Goal: Register for event/course

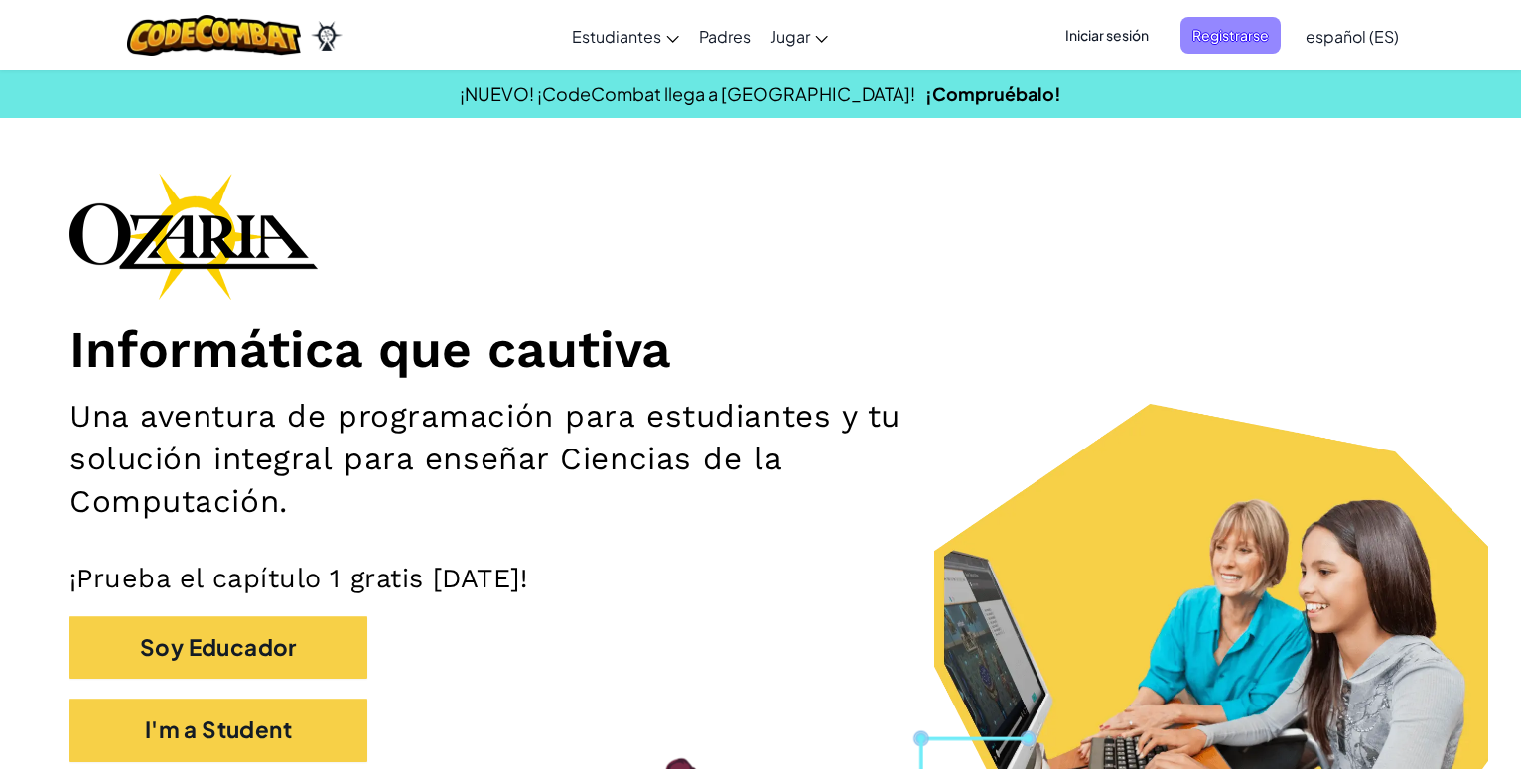
click at [1255, 29] on span "Registrarse" at bounding box center [1230, 35] width 100 height 37
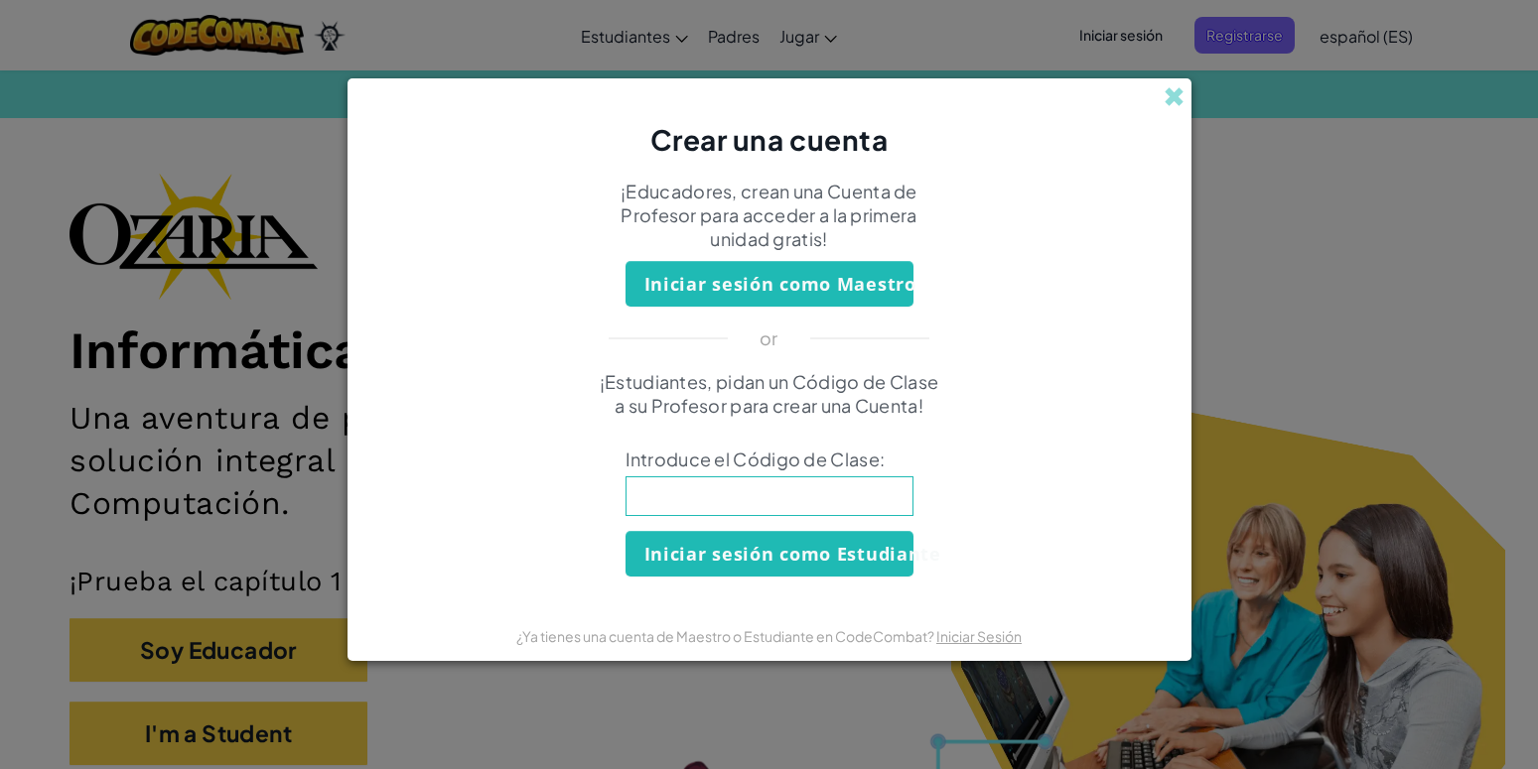
click at [804, 495] on input at bounding box center [769, 496] width 288 height 40
type input "HillBoxBook"
click button "Iniciar sesión como Estudiante" at bounding box center [769, 554] width 288 height 46
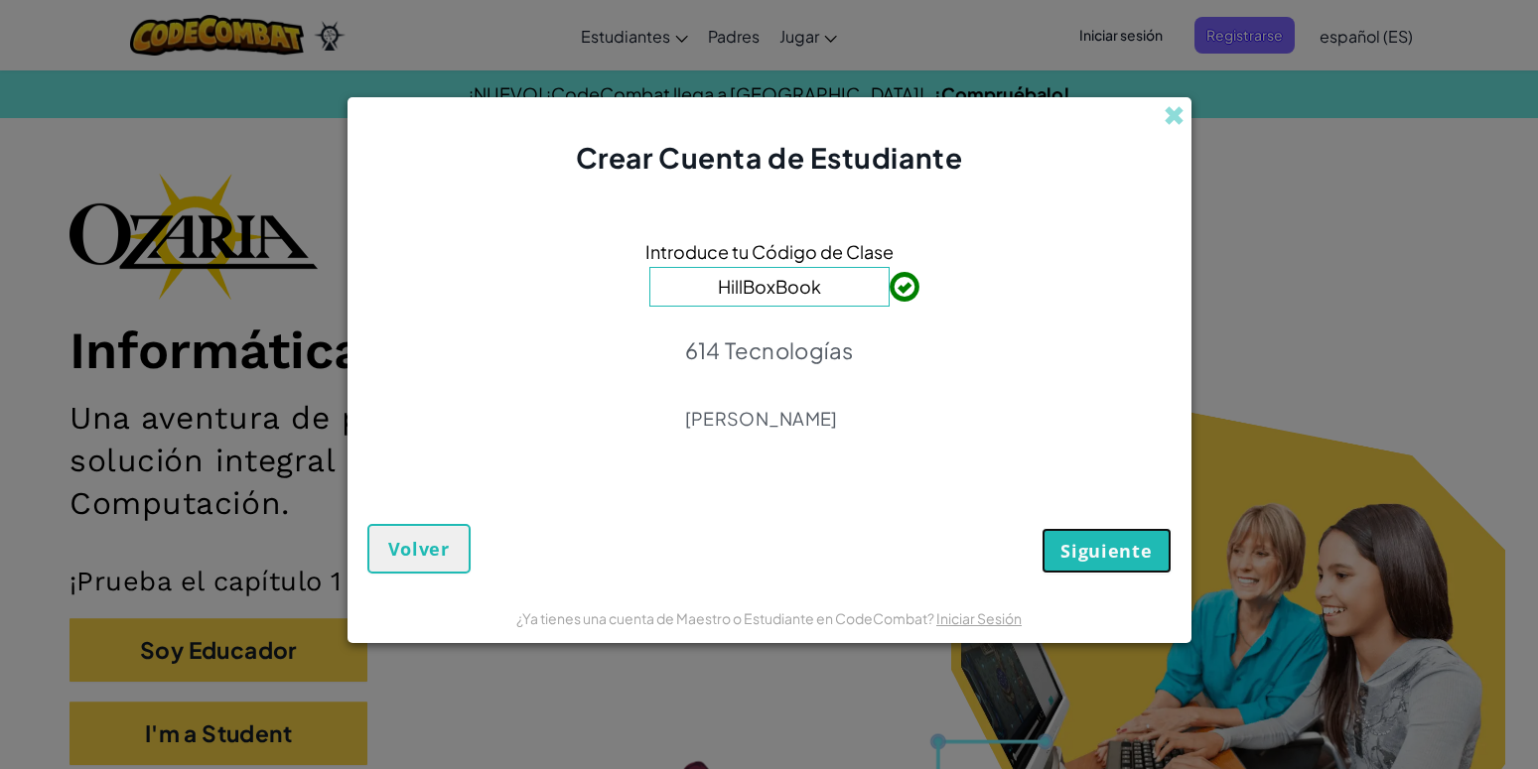
click at [1077, 552] on span "Siguiente" at bounding box center [1105, 551] width 91 height 24
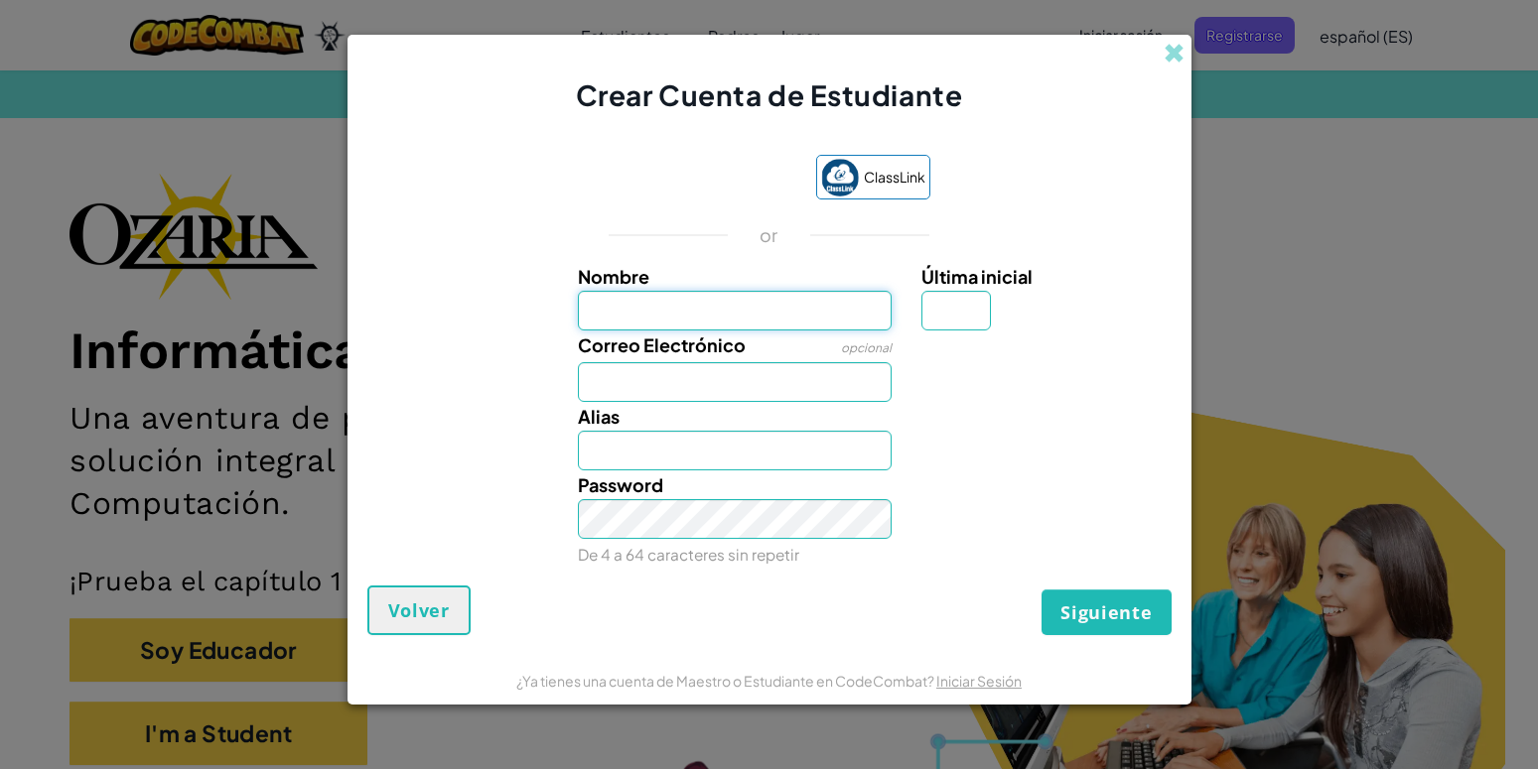
click at [838, 296] on input "Nombre" at bounding box center [735, 311] width 314 height 40
type input "Jorge Reyes"
click at [952, 302] on input "Última inicial" at bounding box center [955, 311] width 69 height 40
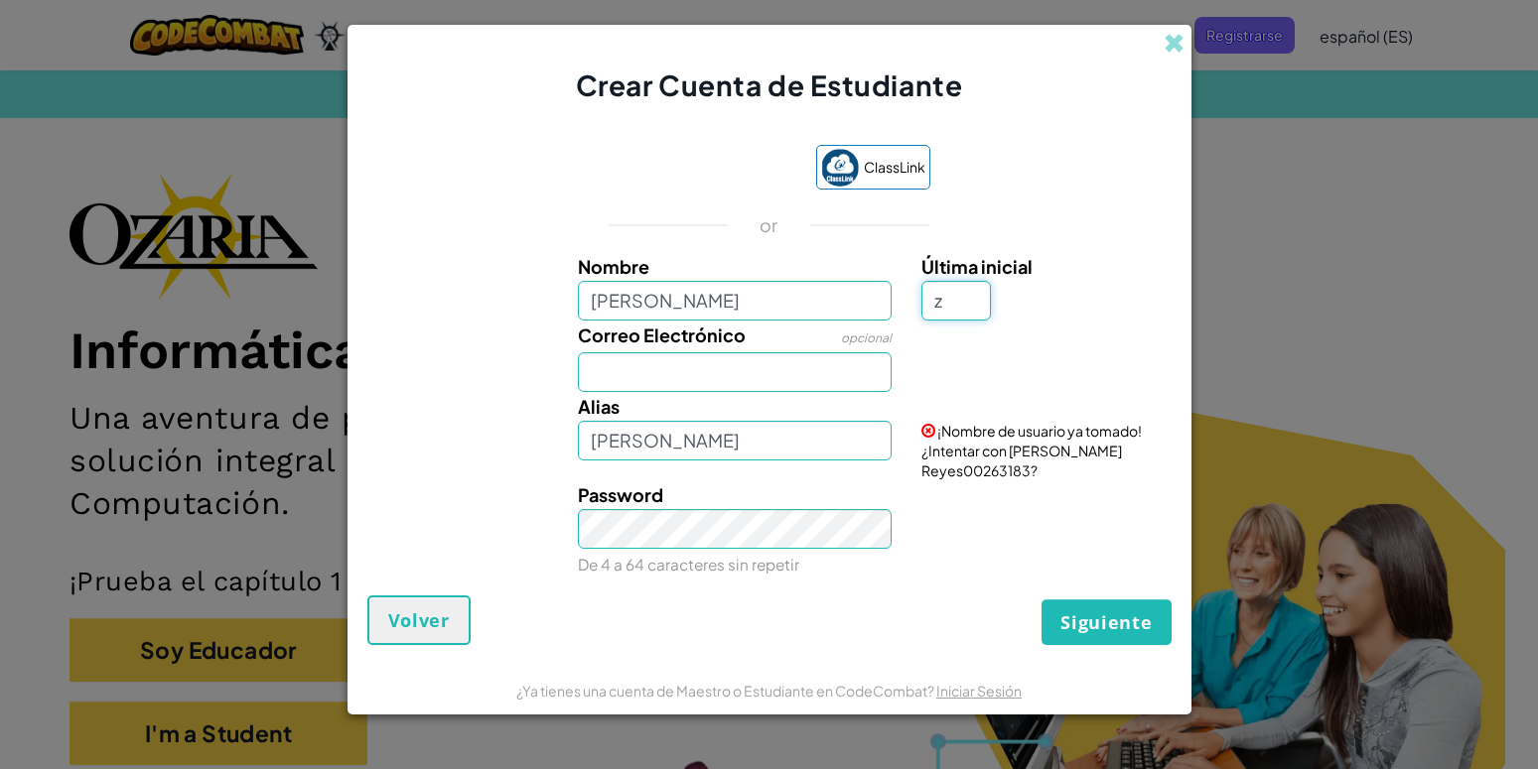
type input "z"
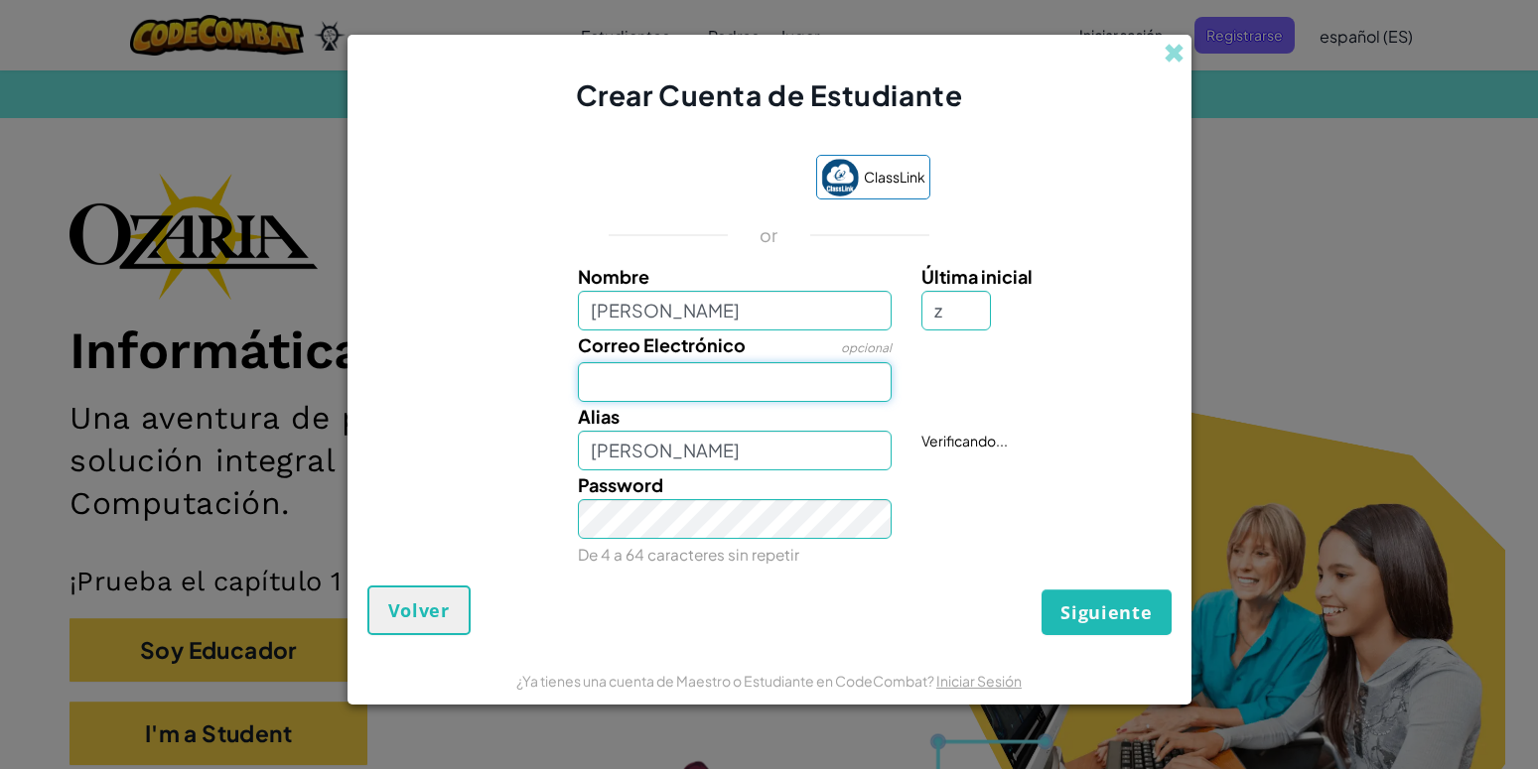
type input "Jorge ReyesZ"
click at [833, 374] on input "Correo Electrónico" at bounding box center [735, 382] width 314 height 40
click at [640, 313] on input "Jorge Reyes" at bounding box center [735, 311] width 314 height 40
click at [754, 310] on input "[PERSON_NAME]" at bounding box center [735, 311] width 314 height 40
type input "[PERSON_NAME]"
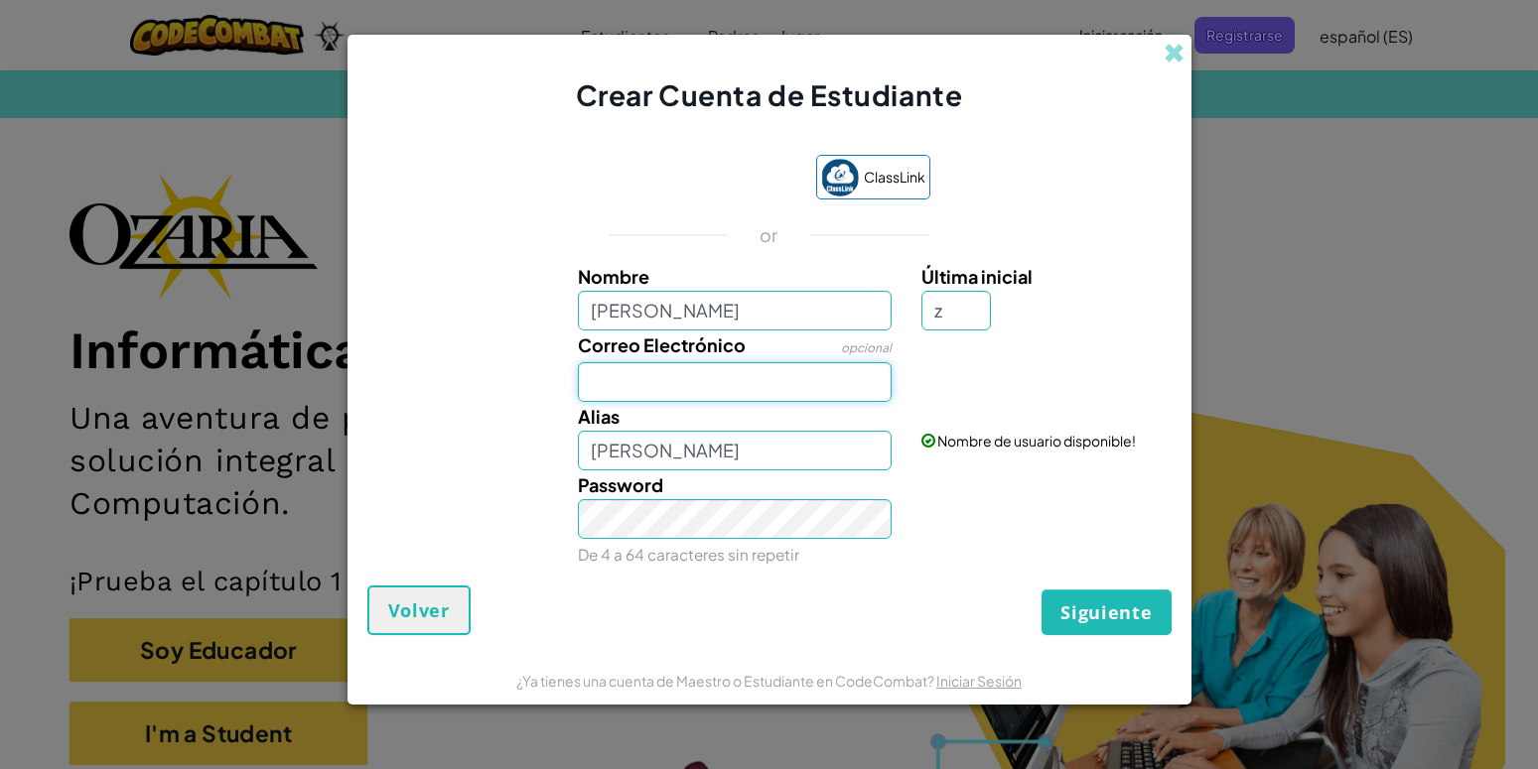
type input "[PERSON_NAME]"
click at [780, 389] on input "Correo Electrónico" at bounding box center [735, 382] width 314 height 40
click at [657, 313] on input "[PERSON_NAME]" at bounding box center [735, 311] width 314 height 40
click at [695, 372] on input "Correo Electrónico" at bounding box center [735, 382] width 314 height 40
click at [750, 380] on input "al07164300@tecmlenio.mx" at bounding box center [735, 382] width 314 height 40
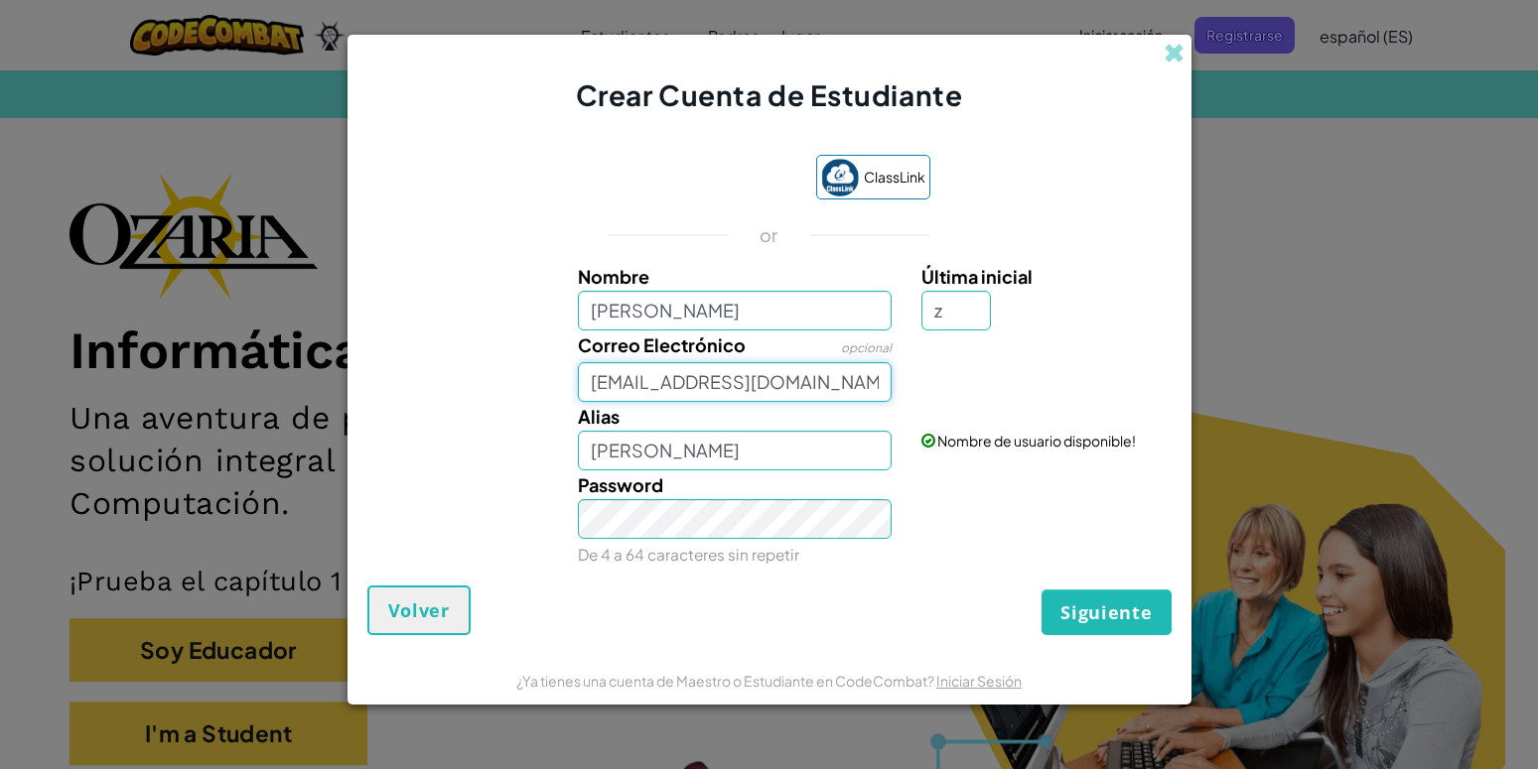
type input "[EMAIL_ADDRESS][DOMAIN_NAME]"
click at [1098, 614] on span "Siguiente" at bounding box center [1105, 613] width 91 height 24
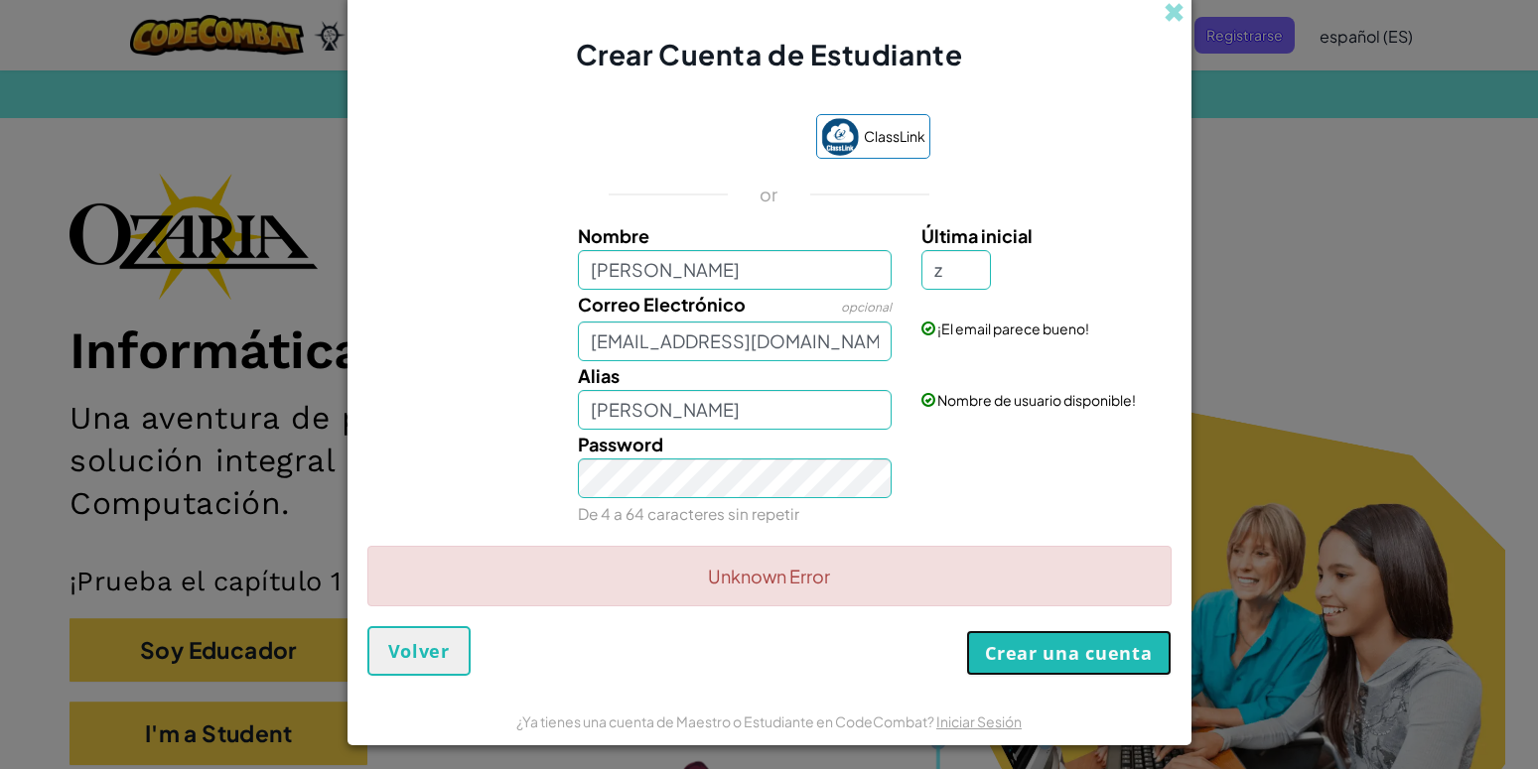
click at [1006, 636] on button "Crear una cuenta" at bounding box center [1068, 653] width 204 height 46
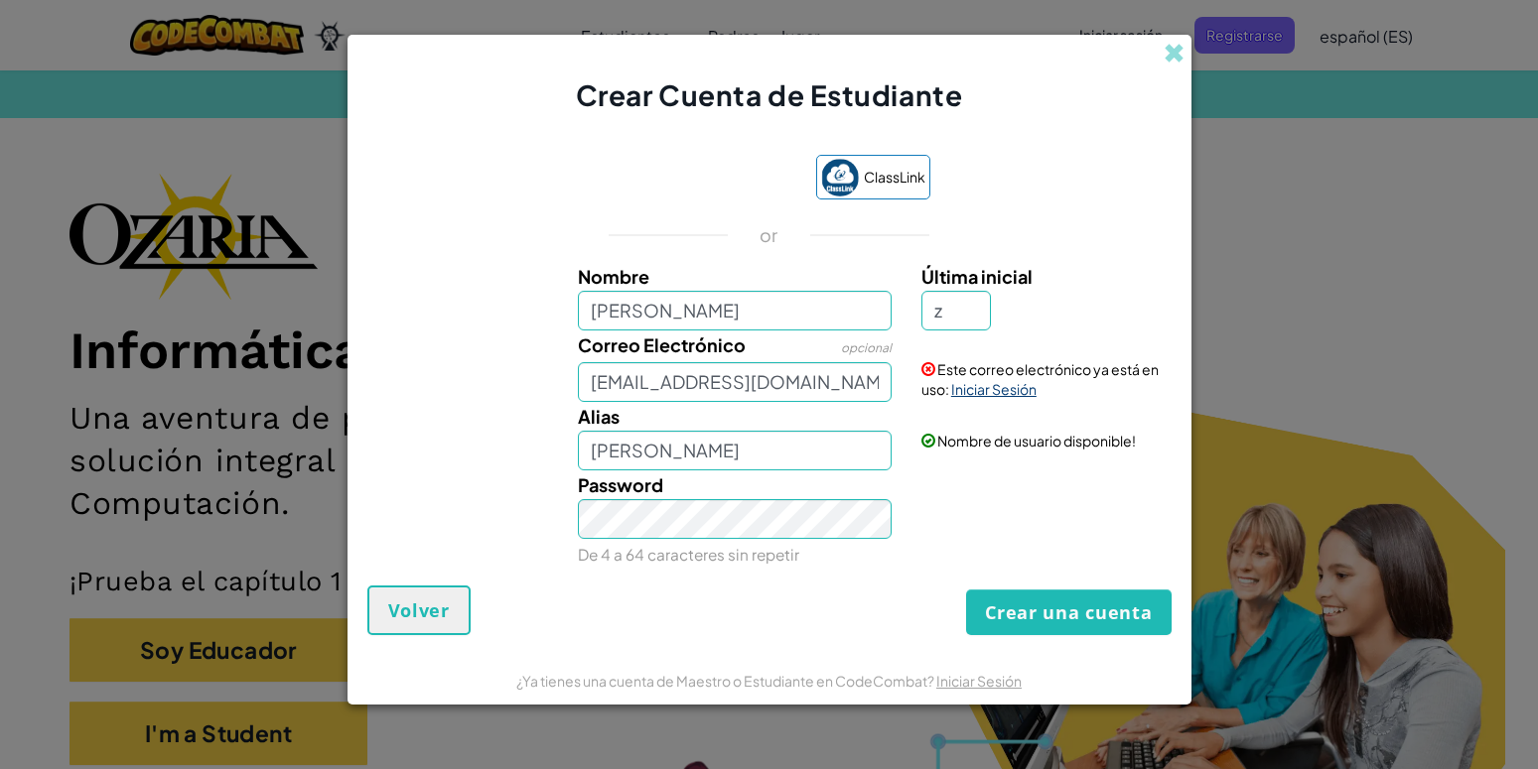
click at [989, 391] on link "Iniciar Sesión" at bounding box center [993, 389] width 85 height 18
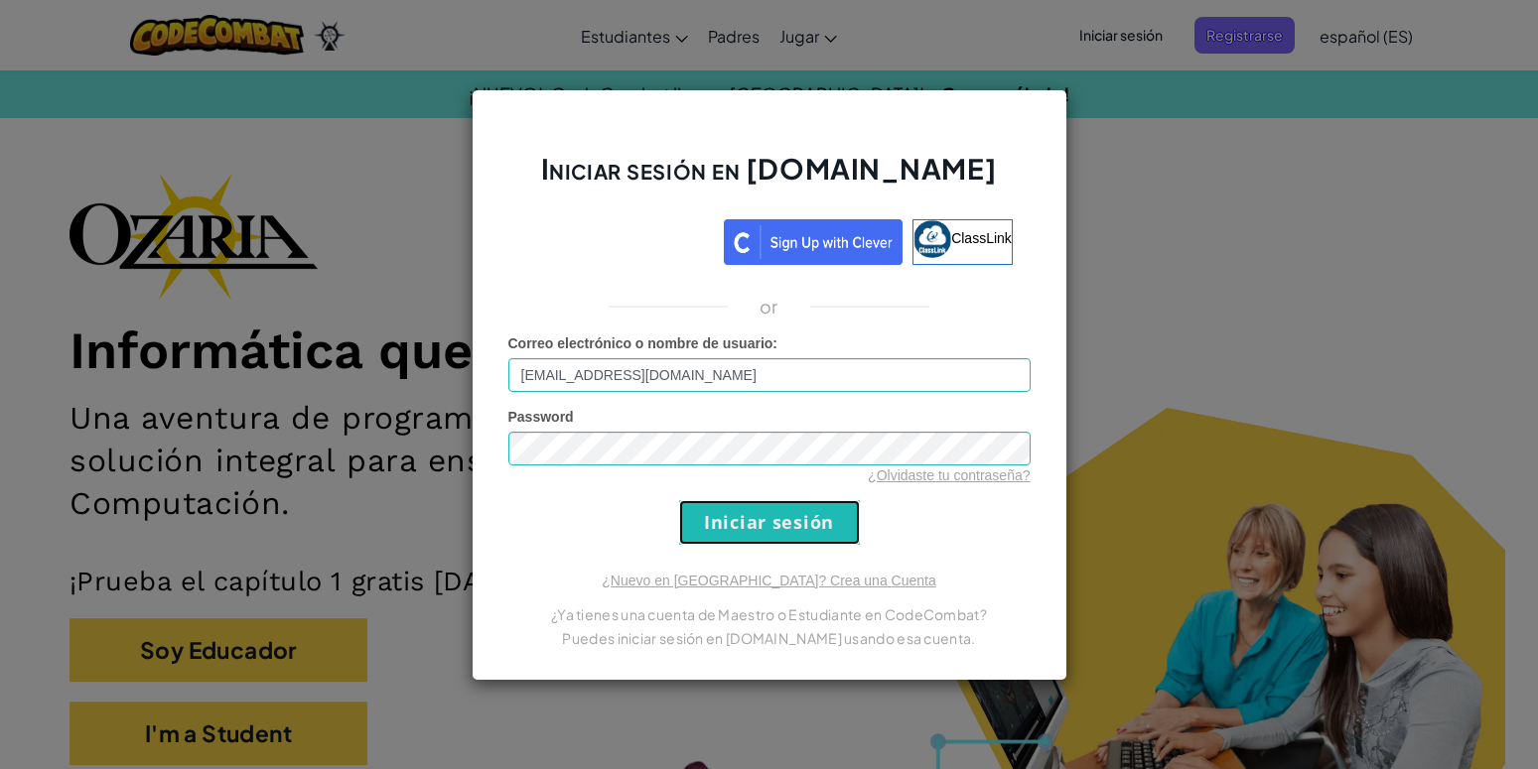
click at [821, 517] on input "Iniciar sesión" at bounding box center [769, 522] width 181 height 45
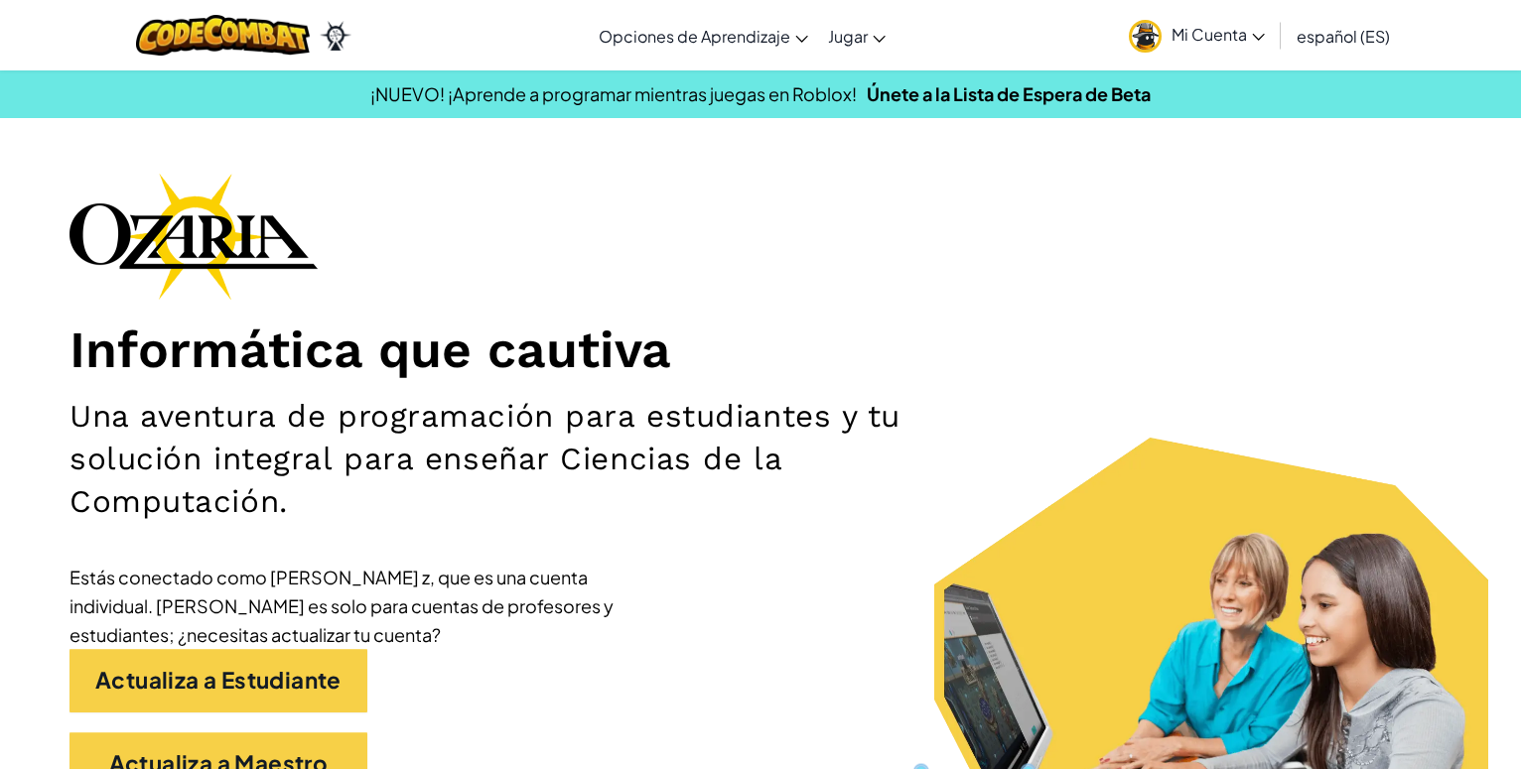
click at [747, 197] on div "Informática que cautiva Una aventura de programación para estudiantes y tu solu…" at bounding box center [760, 494] width 1382 height 642
click at [1247, 40] on span "Mi Cuenta" at bounding box center [1217, 34] width 93 height 21
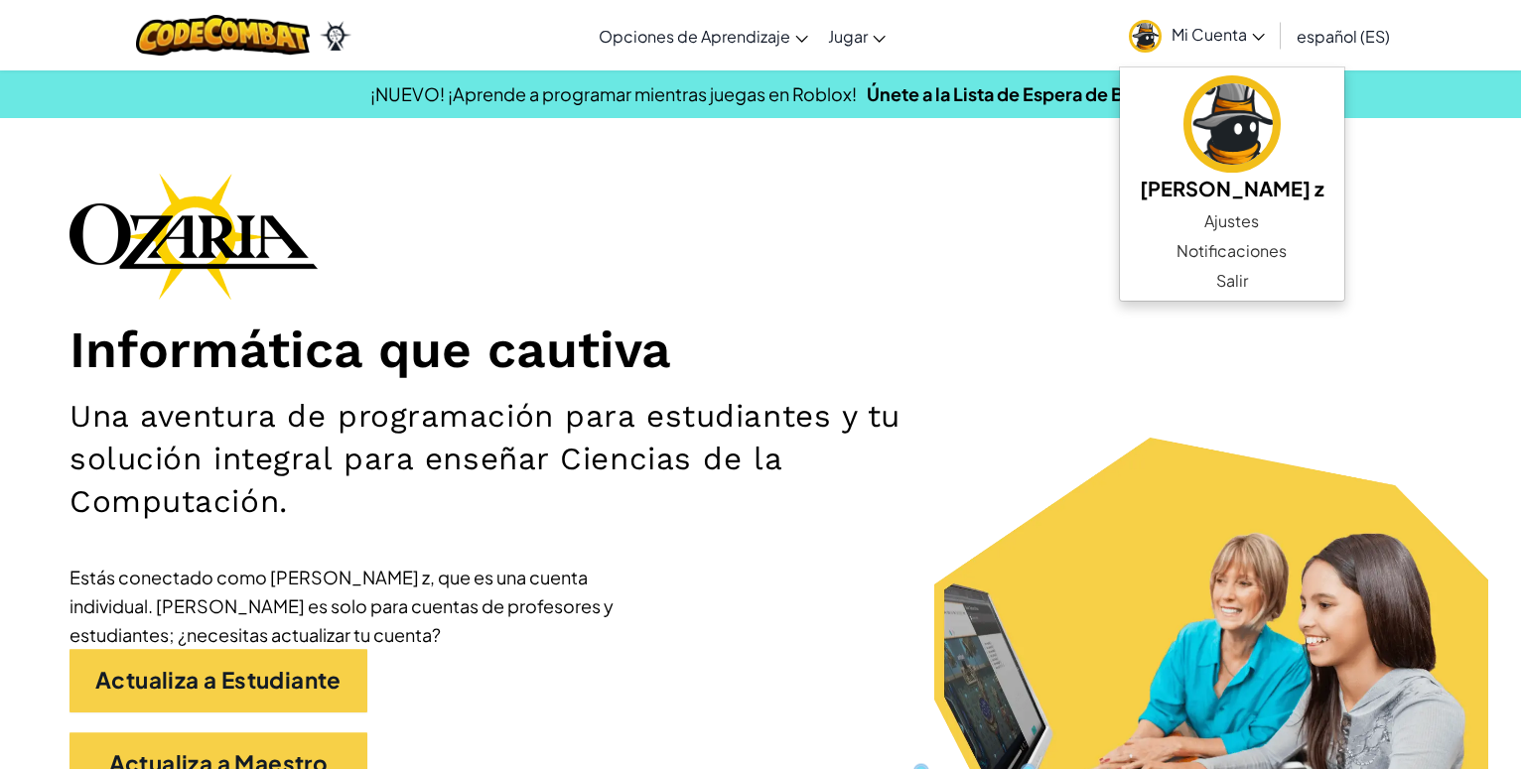
click at [1296, 365] on h1 "Informática que cautiva" at bounding box center [760, 351] width 1382 height 63
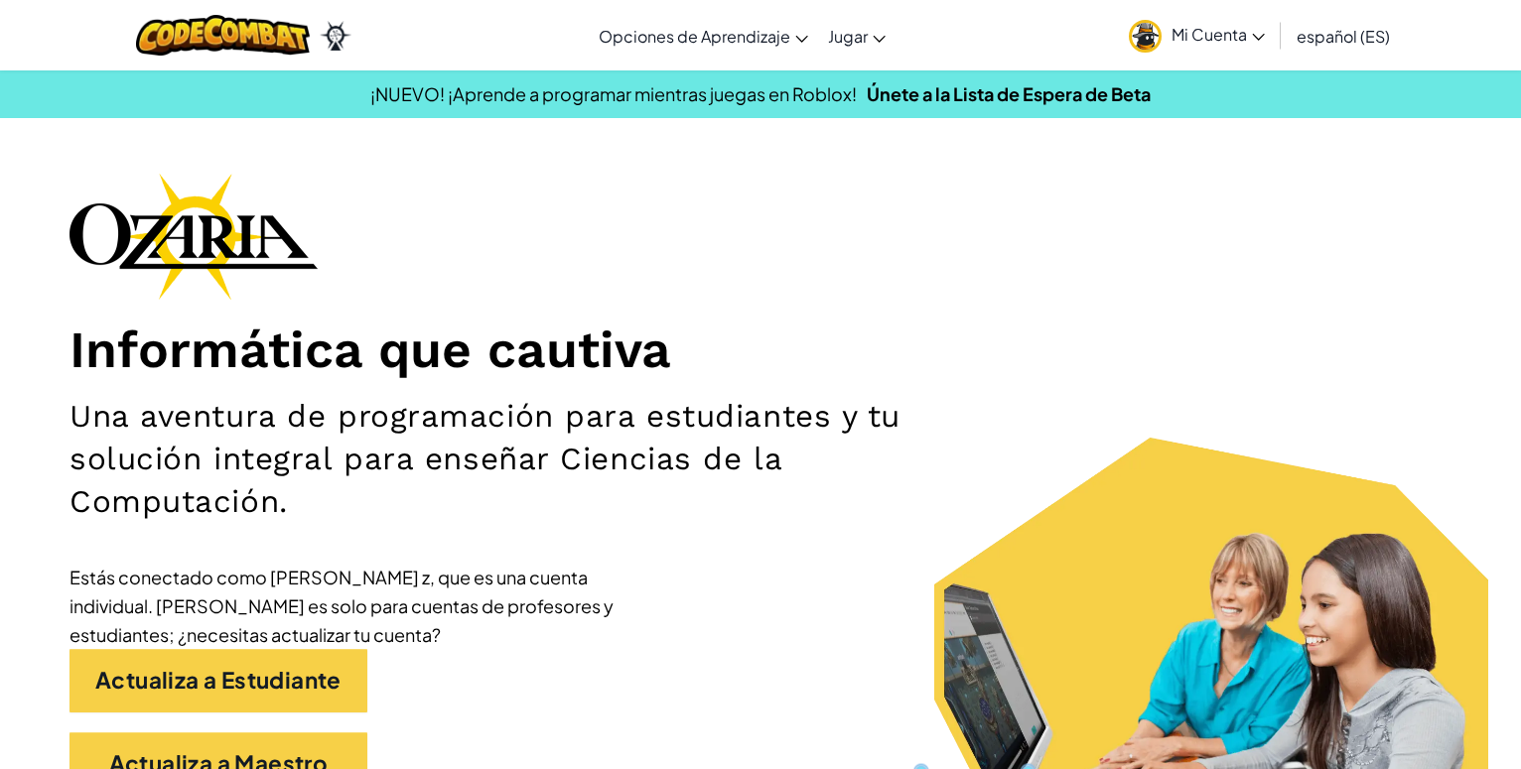
scroll to position [405, 0]
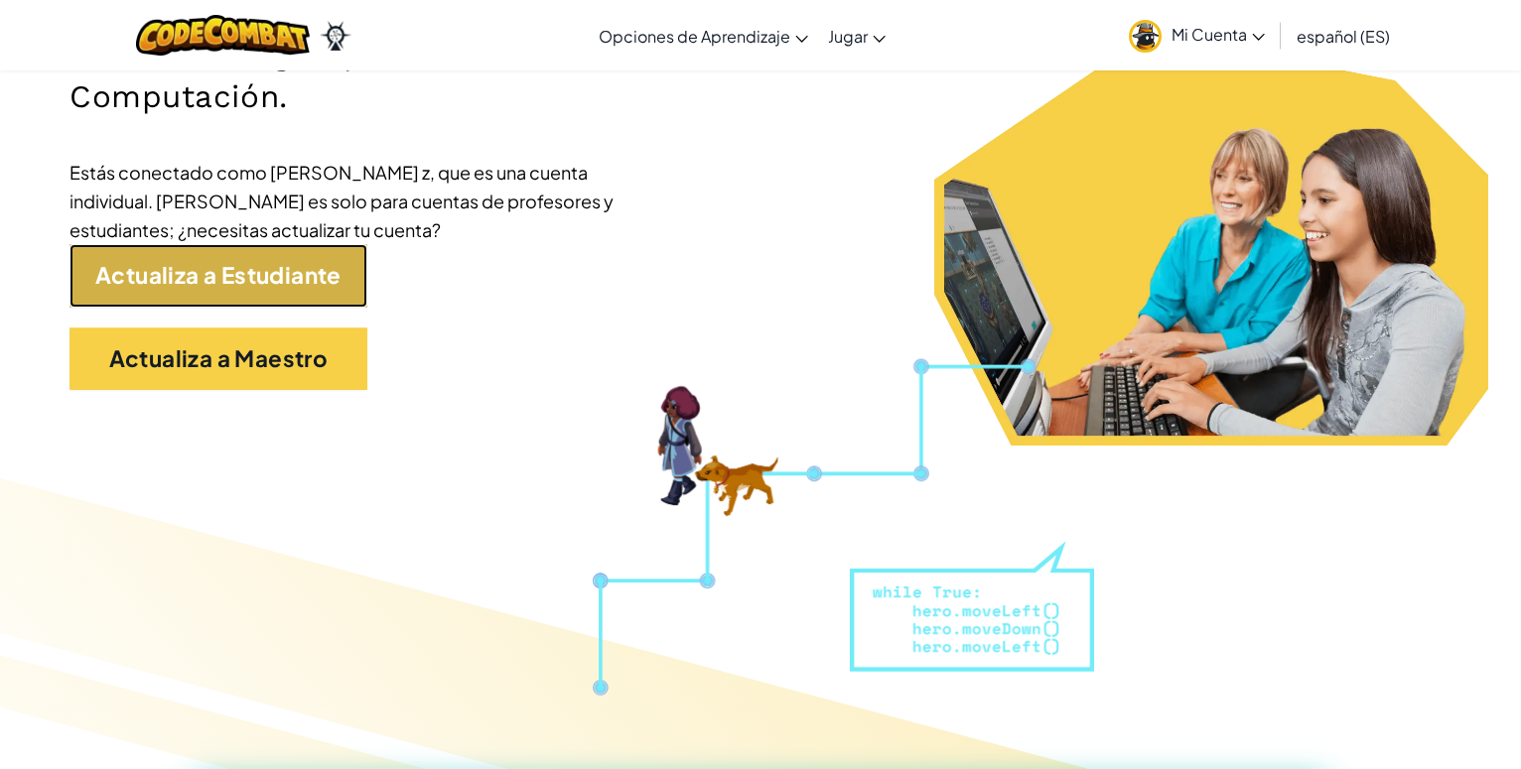
click at [312, 280] on link "Actualiza a Estudiante" at bounding box center [218, 276] width 298 height 64
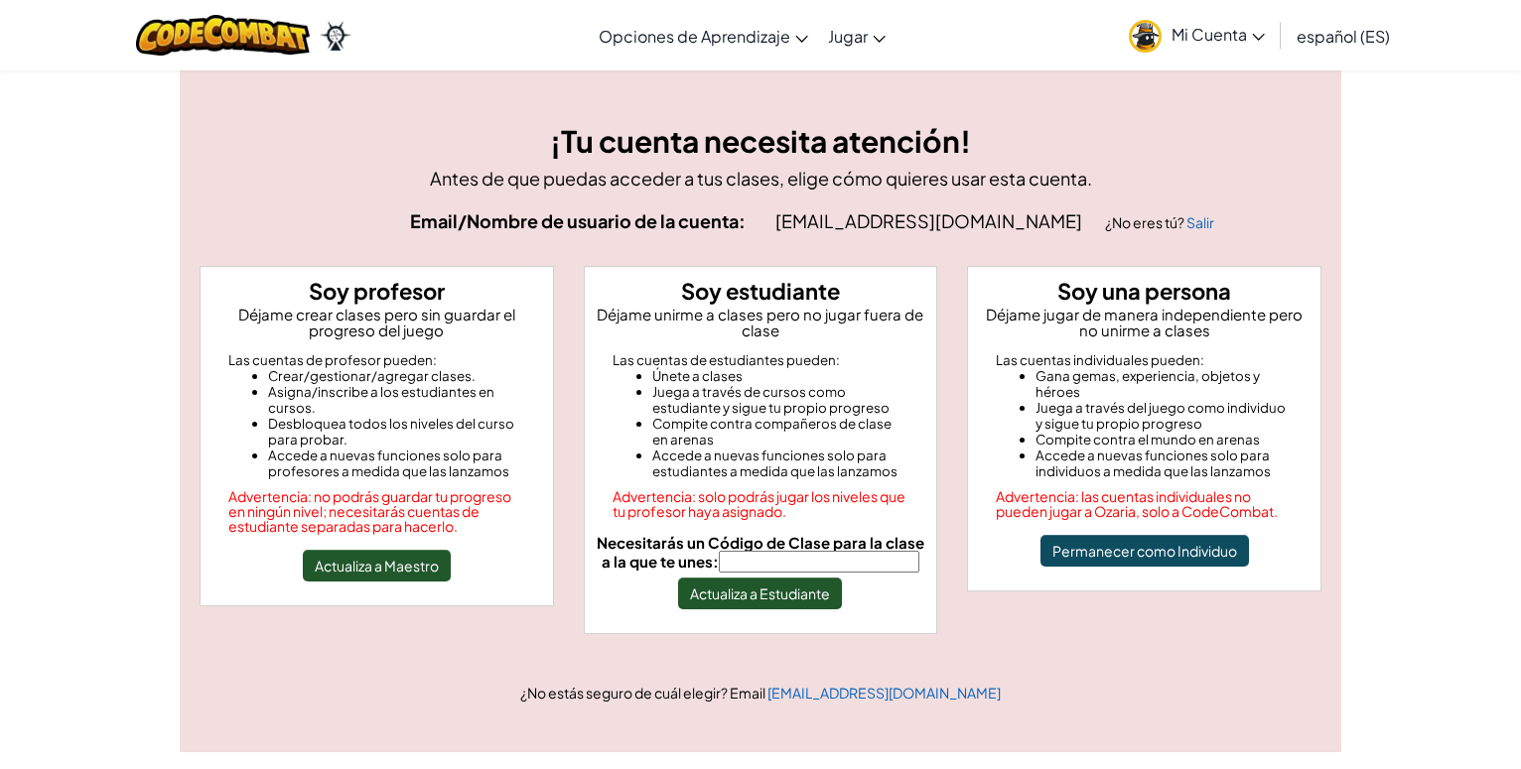
click at [796, 573] on input "Necesitarás un Código de Clase para la clase a la que te unes:" at bounding box center [819, 562] width 201 height 22
type input "HillBoxBook"
click at [785, 609] on button "Actualiza a Estudiante" at bounding box center [760, 594] width 164 height 32
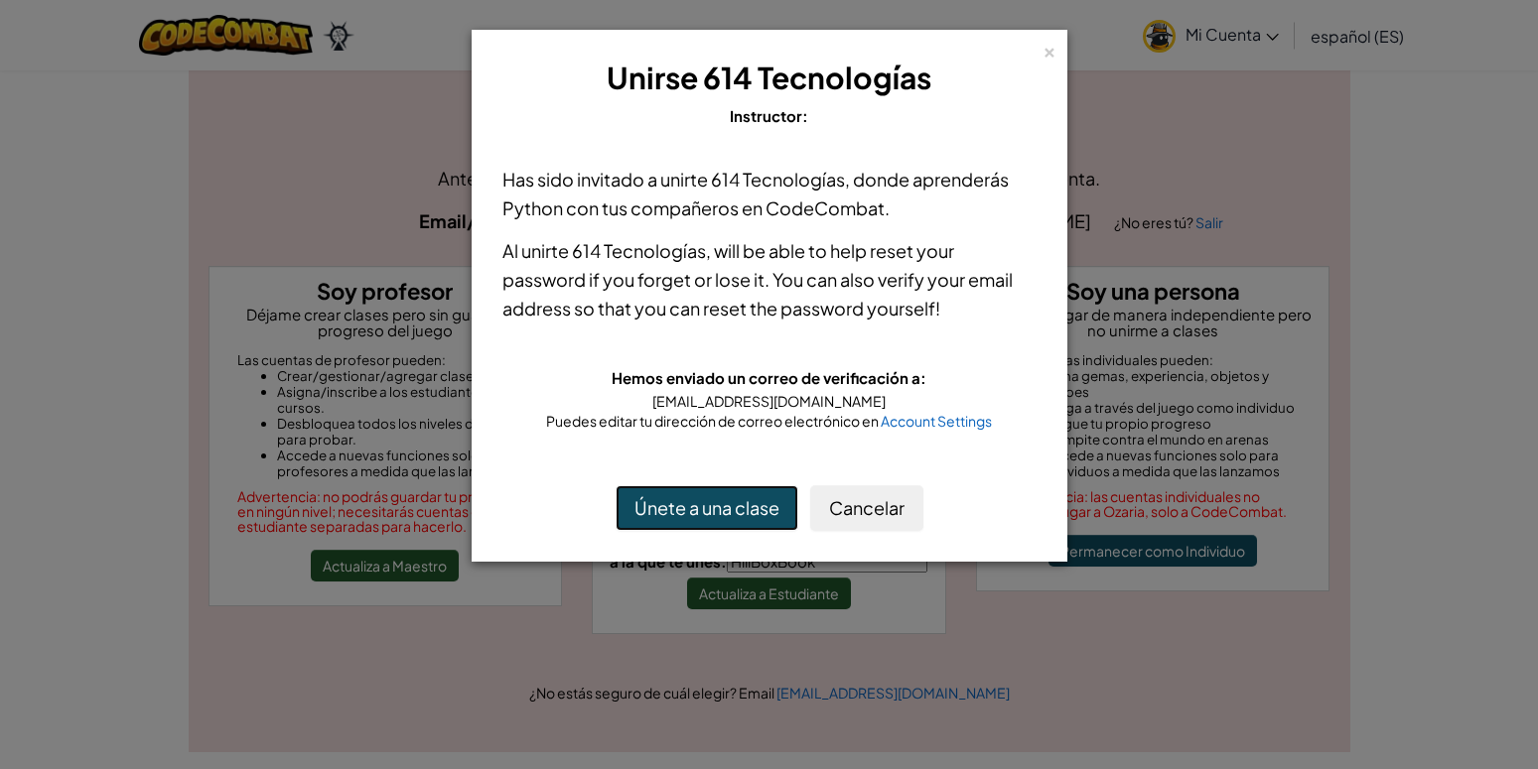
click at [771, 501] on button "Únete a una clase" at bounding box center [706, 508] width 183 height 46
click at [731, 511] on button "Únete a una clase" at bounding box center [706, 508] width 183 height 46
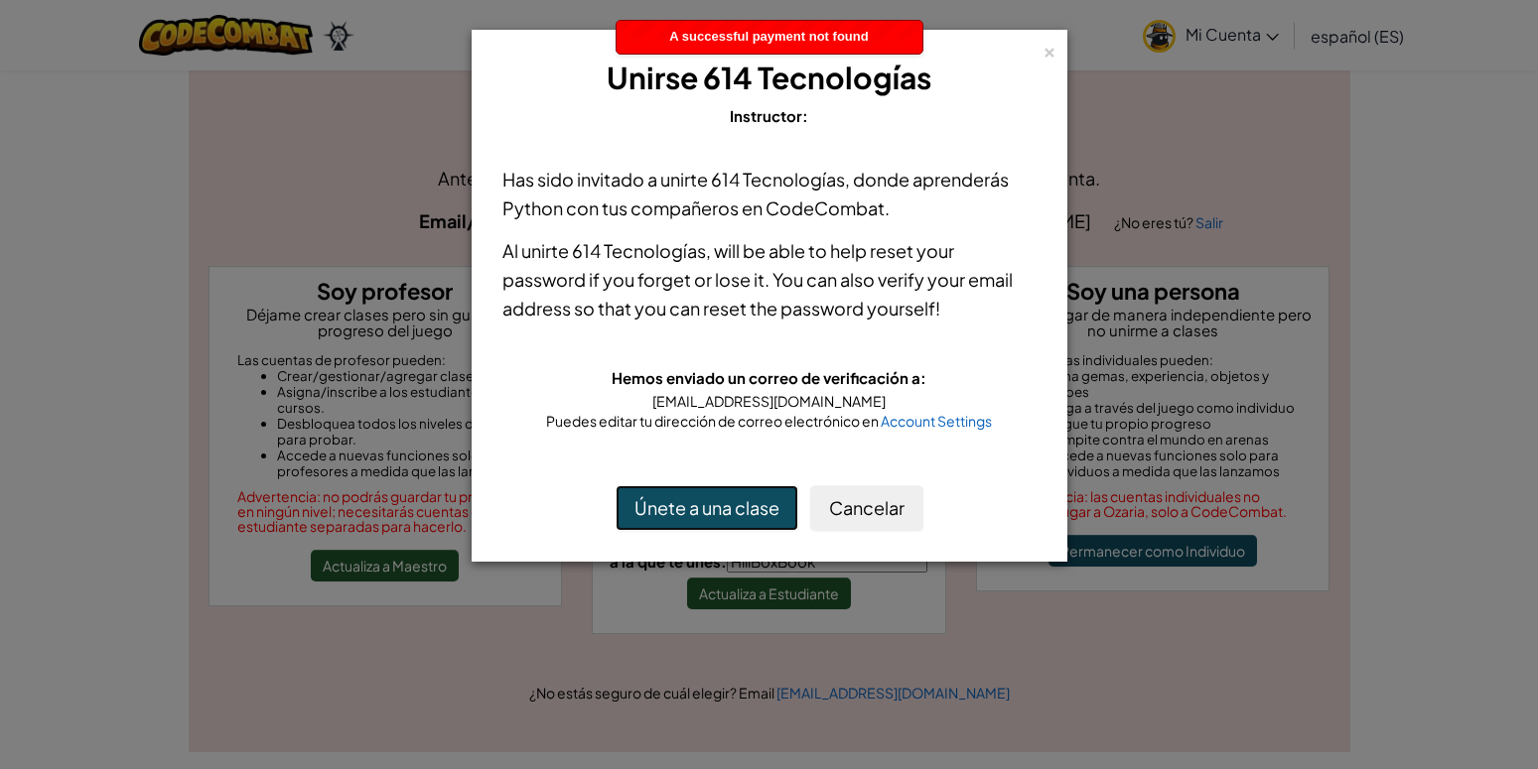
click at [705, 29] on div "A successful payment not found" at bounding box center [769, 37] width 306 height 33
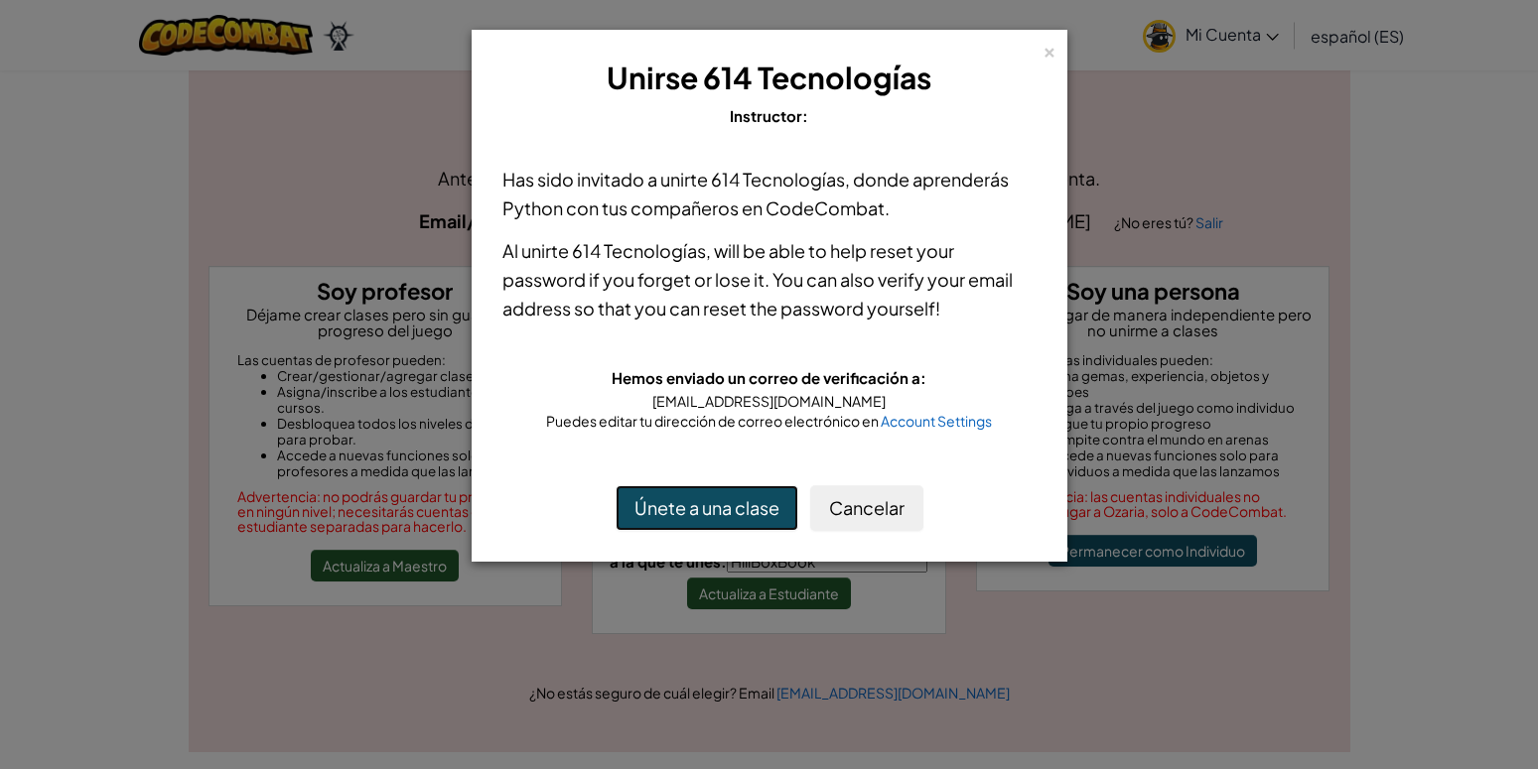
click at [726, 514] on button "Únete a una clase" at bounding box center [706, 508] width 183 height 46
click at [1045, 49] on div "×" at bounding box center [1049, 49] width 14 height 21
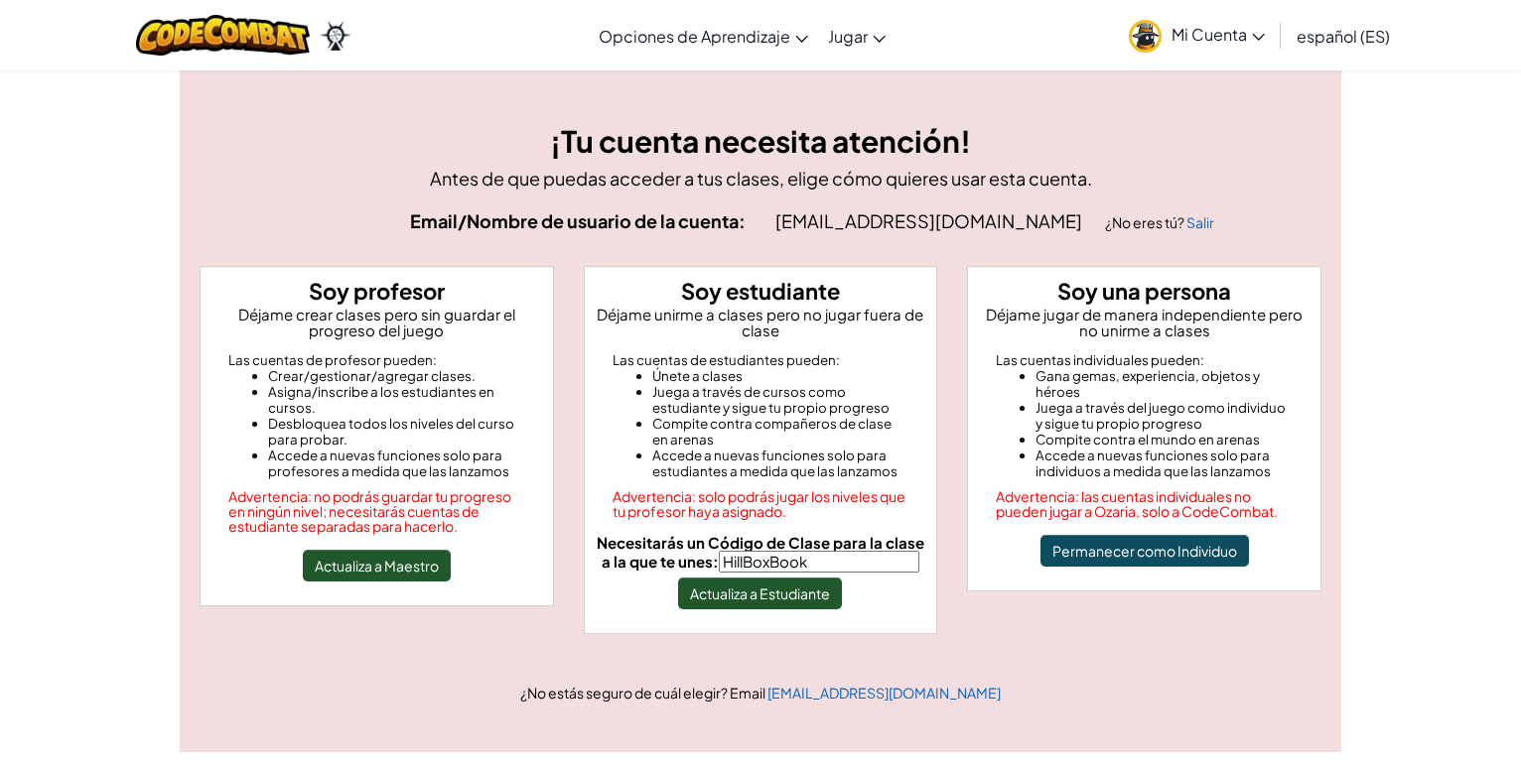
click at [1253, 32] on span "Mi Cuenta" at bounding box center [1217, 34] width 93 height 21
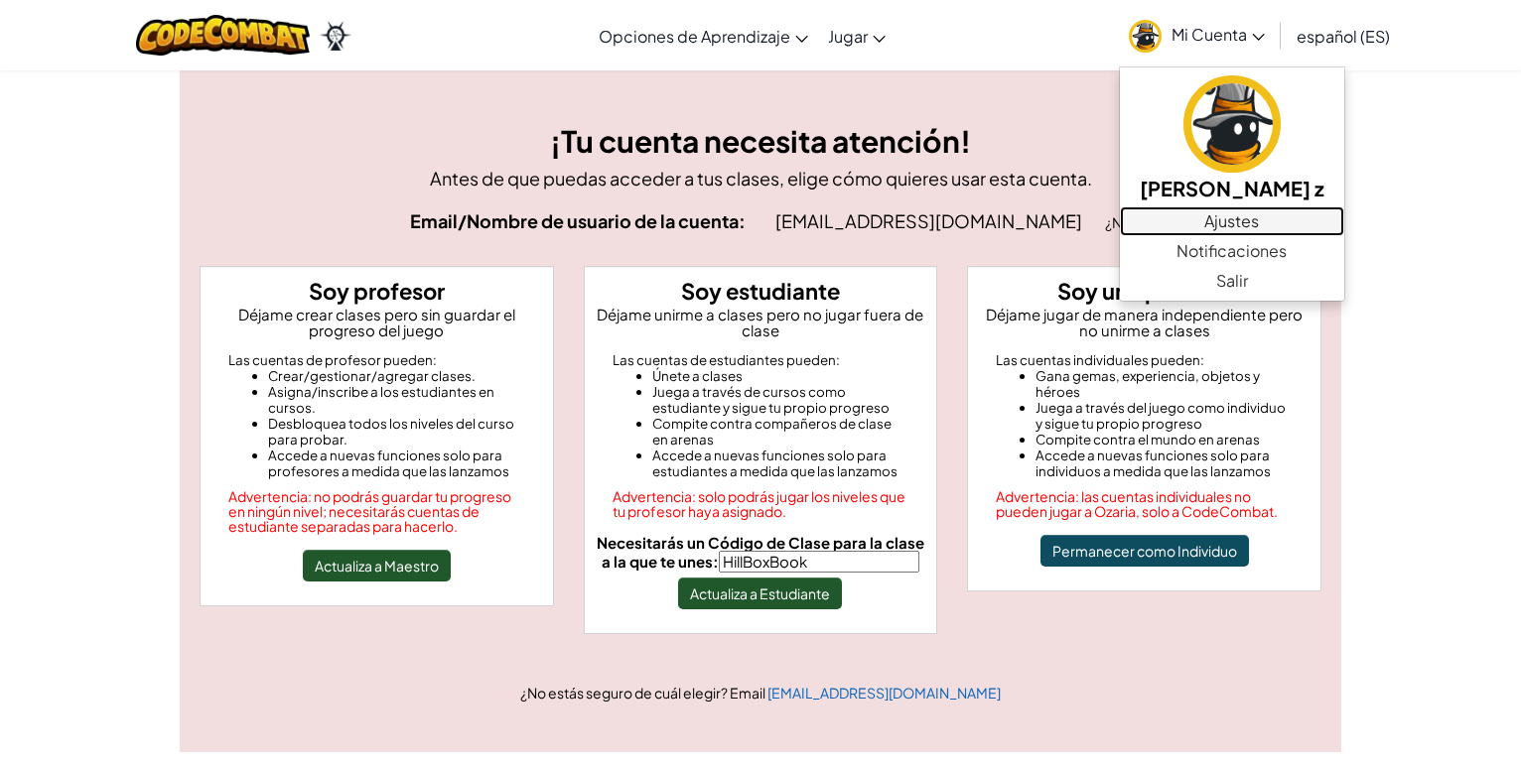
click at [1263, 229] on link "Ajustes" at bounding box center [1232, 221] width 224 height 30
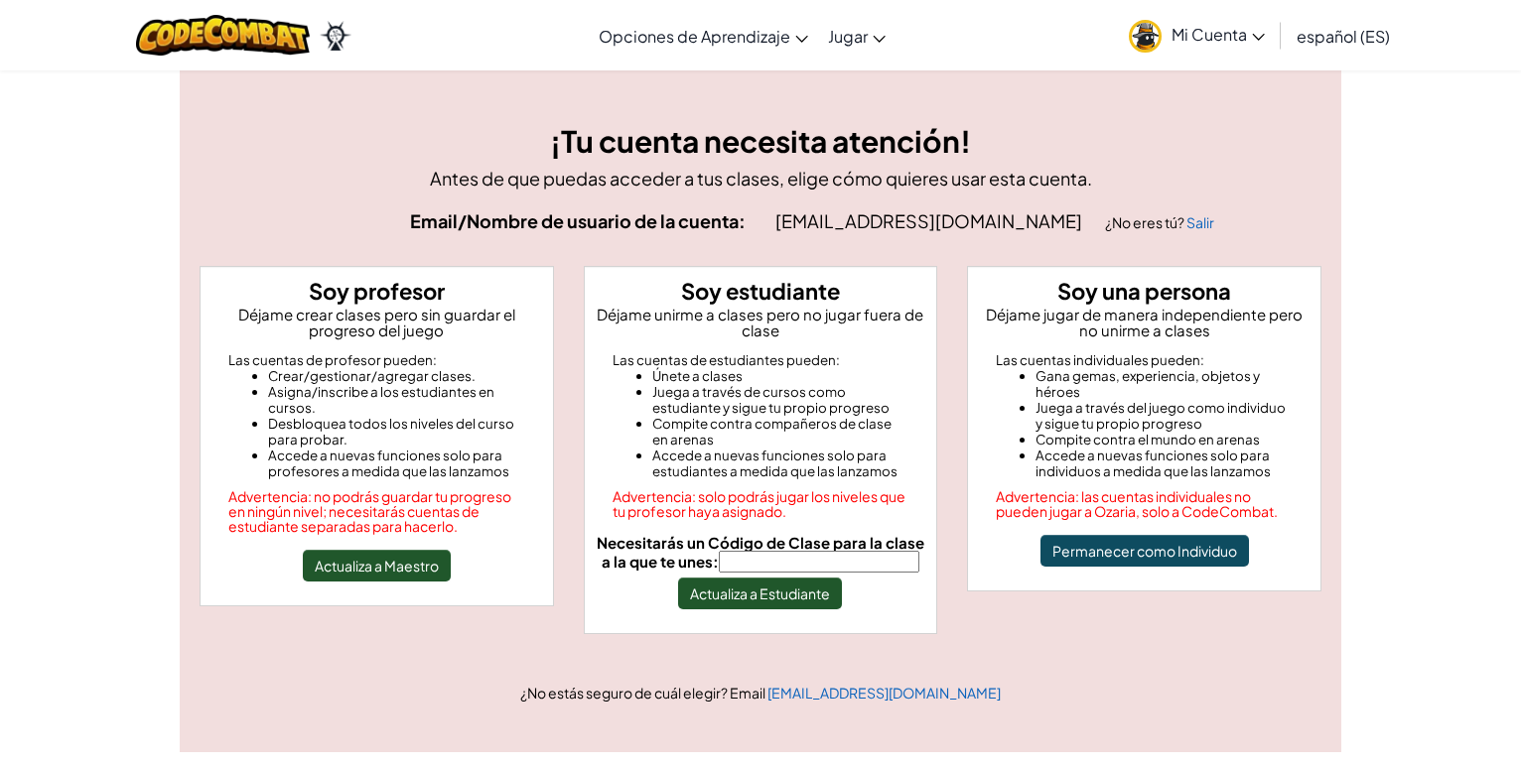
click at [776, 573] on input "Necesitarás un Código de Clase para la clase a la que te unes:" at bounding box center [819, 562] width 201 height 22
type input "HillBoxBook"
click at [770, 610] on button "Actualiza a Estudiante" at bounding box center [760, 594] width 164 height 32
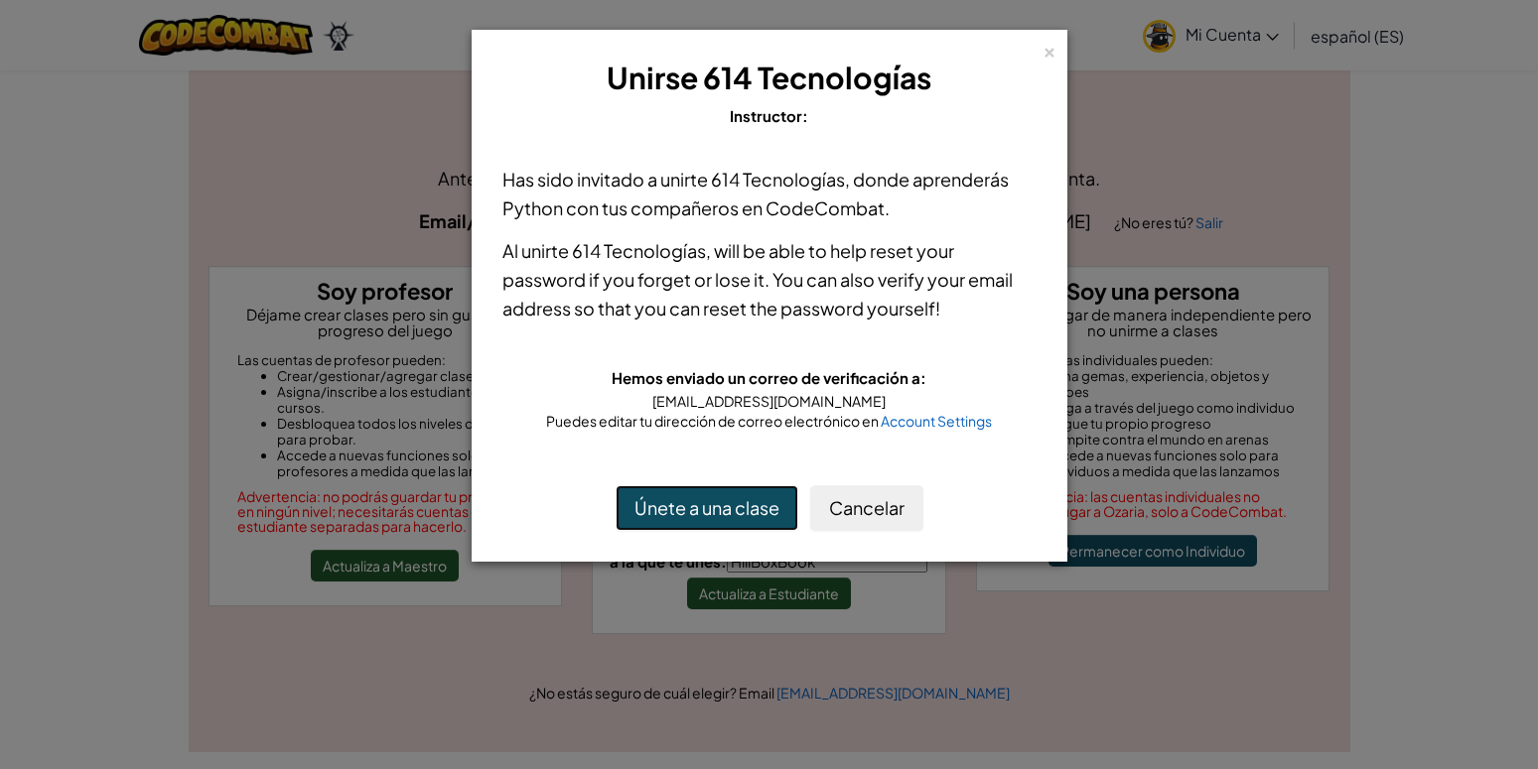
click at [747, 505] on button "Únete a una clase" at bounding box center [706, 508] width 183 height 46
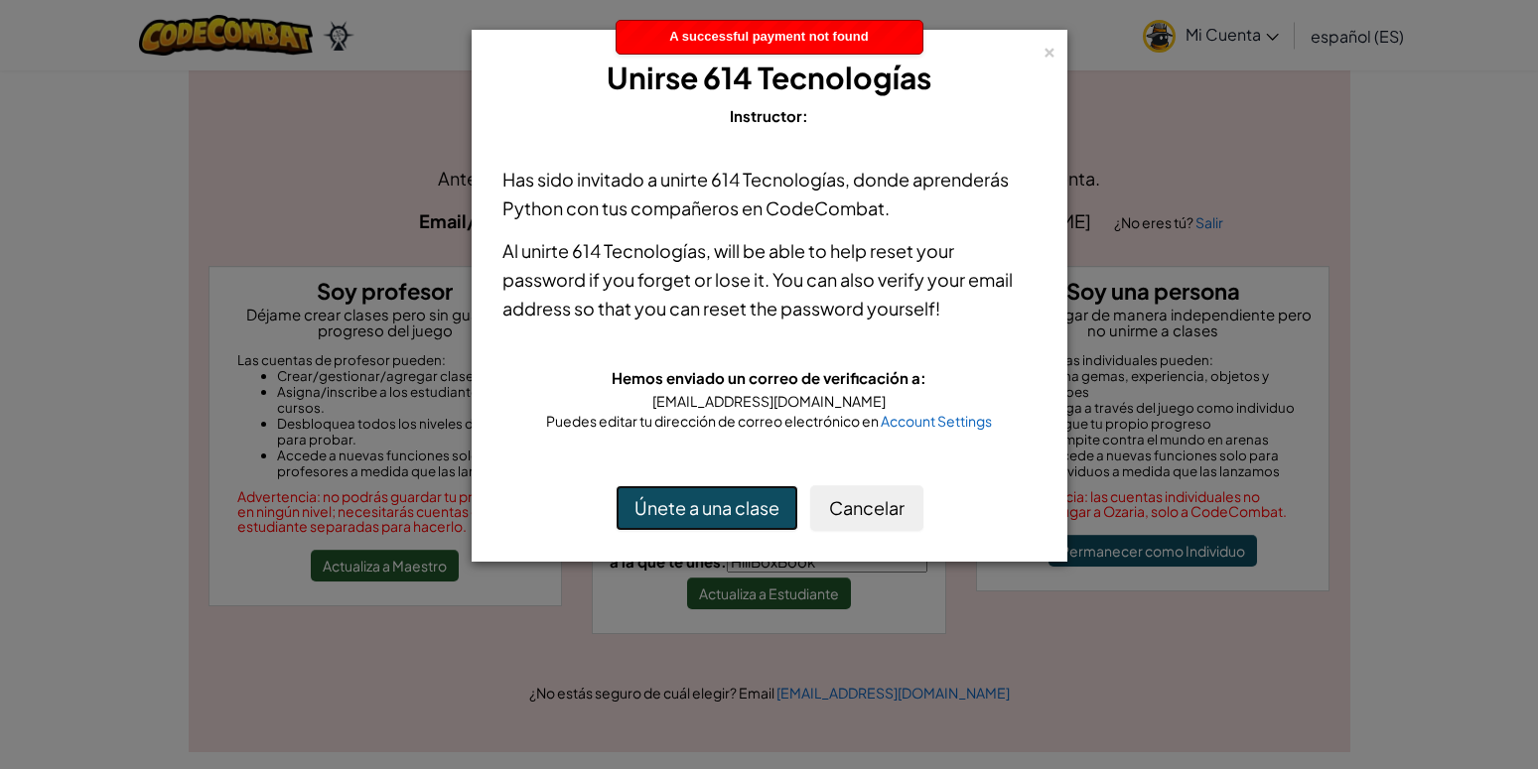
click at [747, 505] on button "Únete a una clase" at bounding box center [706, 508] width 183 height 46
click at [787, 27] on div "A successful payment not found" at bounding box center [769, 37] width 306 height 33
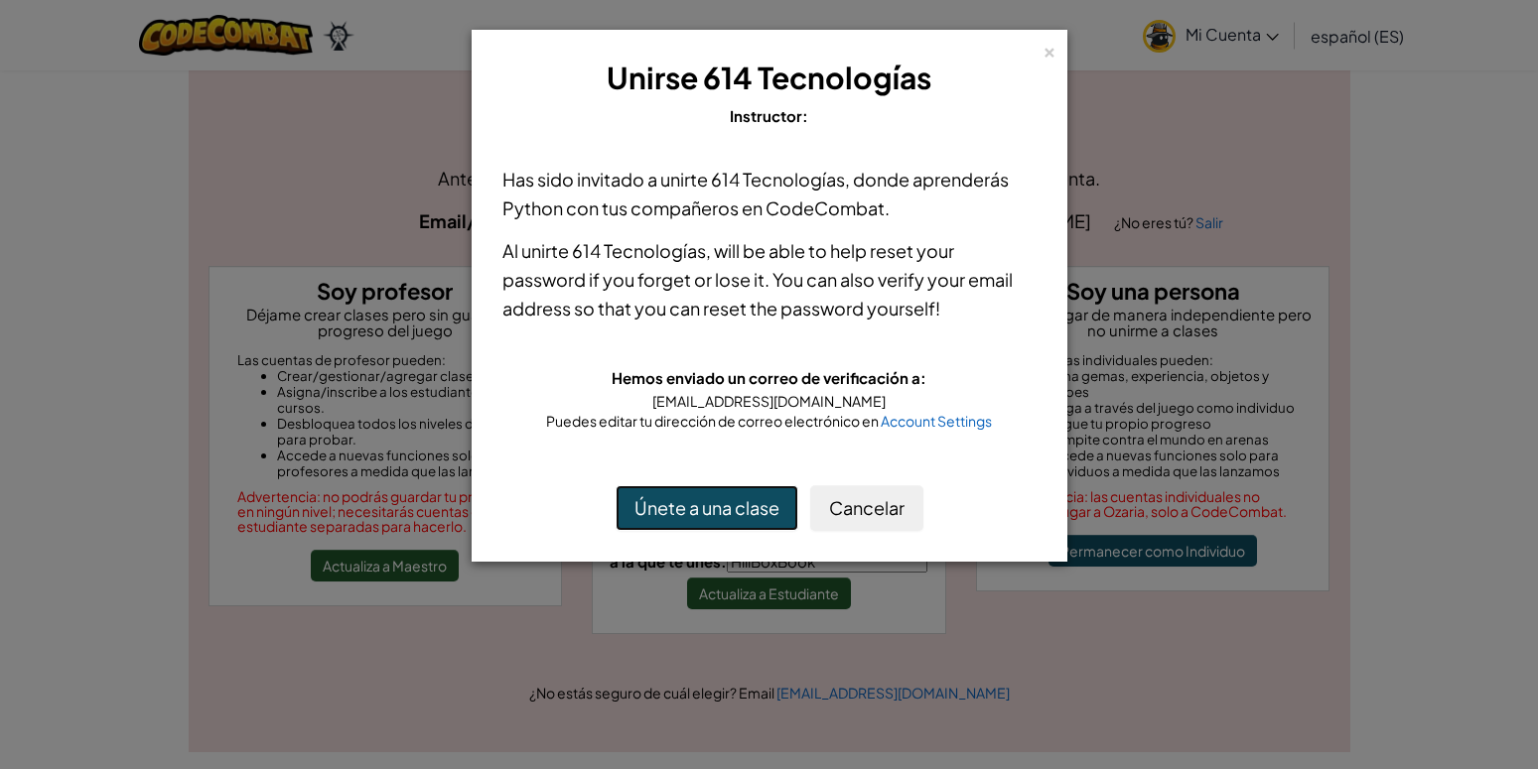
click at [670, 499] on button "Únete a una clase" at bounding box center [706, 508] width 183 height 46
